Goal: Task Accomplishment & Management: Manage account settings

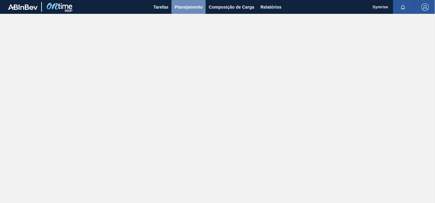
click at [197, 5] on span "Planejamento" at bounding box center [188, 6] width 28 height 7
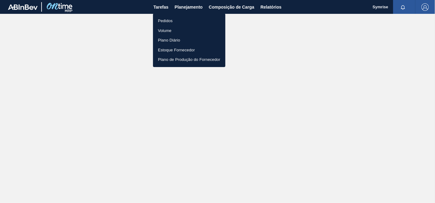
click at [175, 22] on li "Pedidos" at bounding box center [189, 21] width 72 height 10
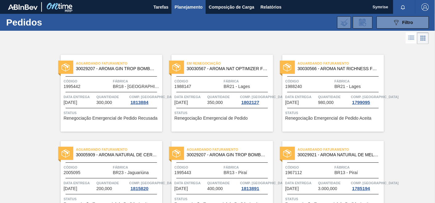
click at [244, 69] on span "30030567 - AROMA NAT OPTIMIZER FLAVOR 128837" at bounding box center [227, 68] width 81 height 5
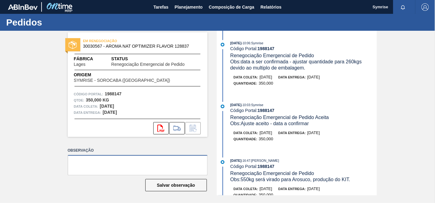
click at [170, 161] on textarea at bounding box center [138, 165] width 140 height 20
type textarea "F"
type textarea "a"
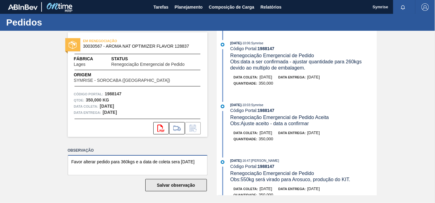
type textarea "Favor alterar pedido para 360kgs e a data de coleta sera [DATE]"
click at [176, 181] on button "Salvar observação" at bounding box center [176, 185] width 62 height 12
click at [430, 9] on span "button" at bounding box center [424, 6] width 15 height 7
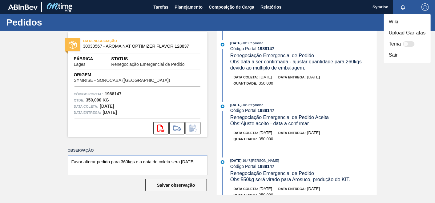
click at [393, 56] on li "Sair" at bounding box center [407, 55] width 47 height 11
